Goal: Task Accomplishment & Management: Manage account settings

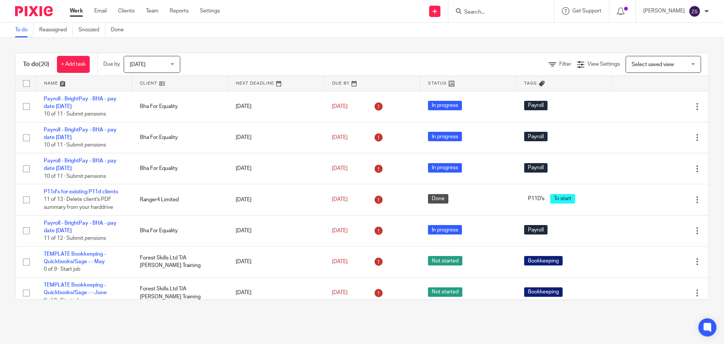
click at [160, 12] on ul "Work Email Clients Team Reports Settings" at bounding box center [150, 11] width 161 height 8
click at [155, 13] on link "Team" at bounding box center [152, 11] width 12 height 8
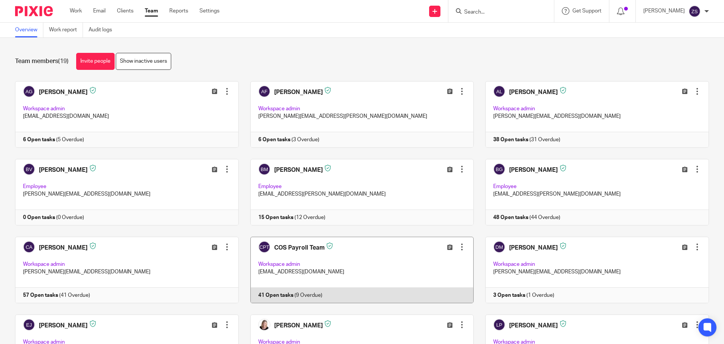
click at [299, 252] on link at bounding box center [356, 269] width 235 height 66
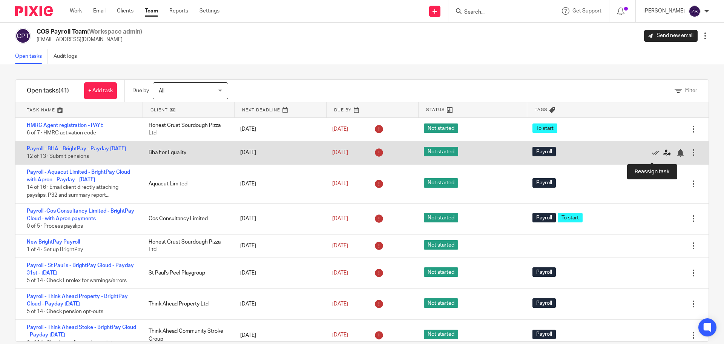
click at [663, 154] on icon at bounding box center [667, 153] width 8 height 8
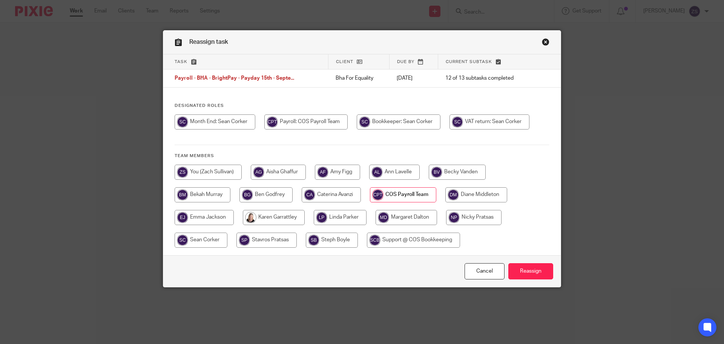
click at [213, 174] on input "radio" at bounding box center [208, 171] width 67 height 15
radio input "true"
click at [532, 270] on input "Reassign" at bounding box center [530, 271] width 45 height 16
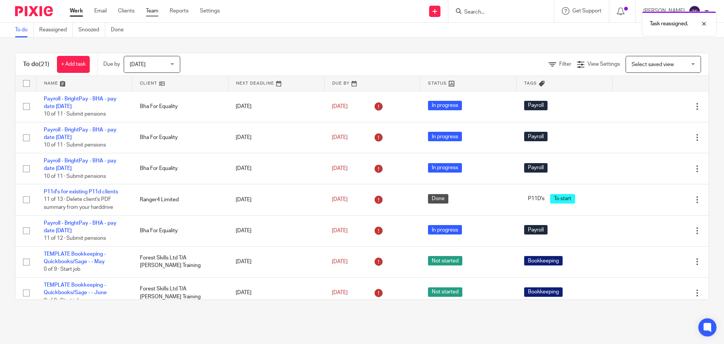
click at [152, 13] on link "Team" at bounding box center [152, 11] width 12 height 8
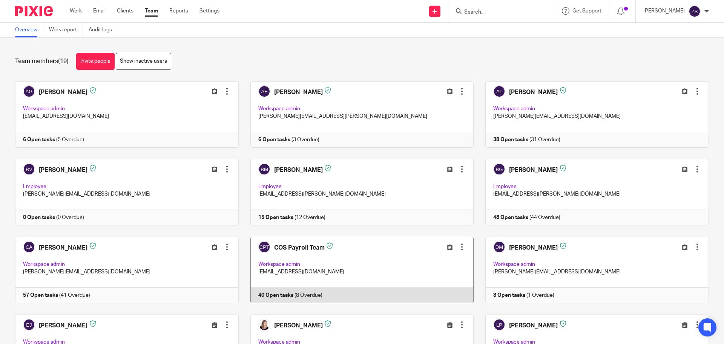
click at [339, 251] on link at bounding box center [356, 269] width 235 height 66
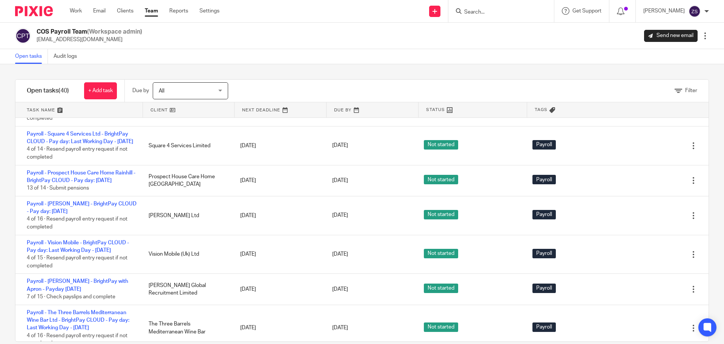
scroll to position [1169, 0]
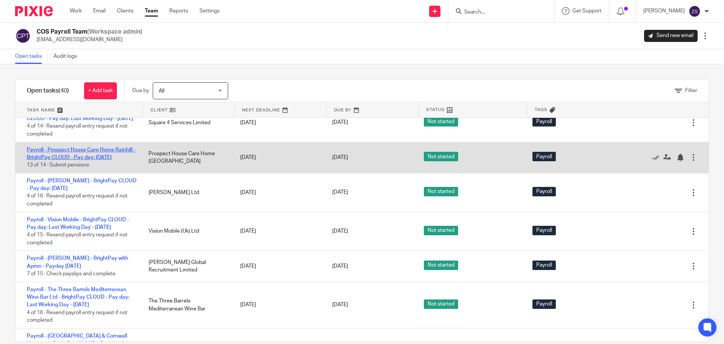
click at [78, 160] on link "Payroll - Prospect House Care Home Rainhill - BrightPay CLOUD - Pay day: [DATE]" at bounding box center [81, 153] width 109 height 13
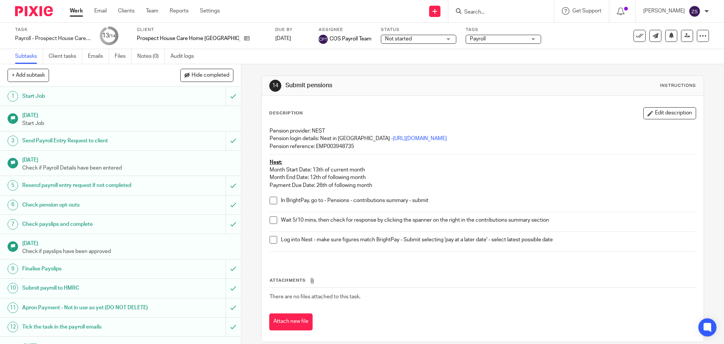
click at [272, 199] on span at bounding box center [274, 200] width 8 height 8
click at [271, 218] on span at bounding box center [274, 220] width 8 height 8
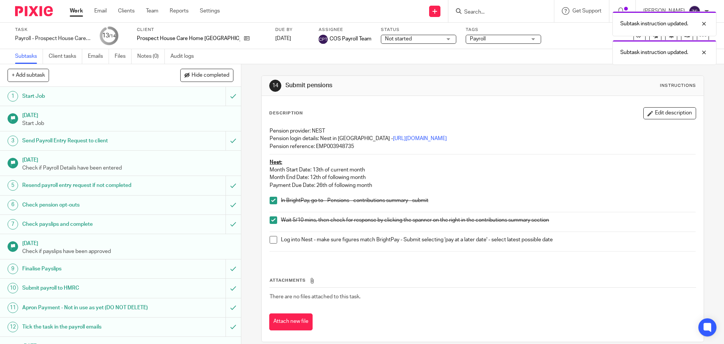
click at [270, 237] on span at bounding box center [274, 240] width 8 height 8
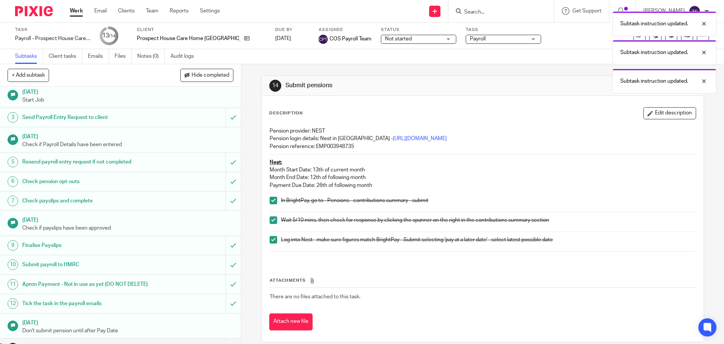
scroll to position [45, 0]
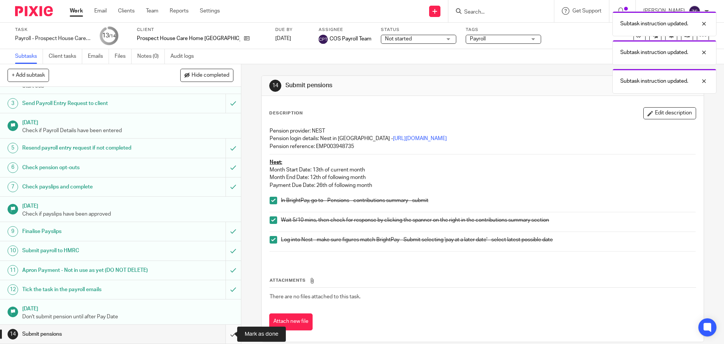
click at [224, 333] on input "submit" at bounding box center [120, 333] width 241 height 19
